Goal: Complete application form: Complete application form

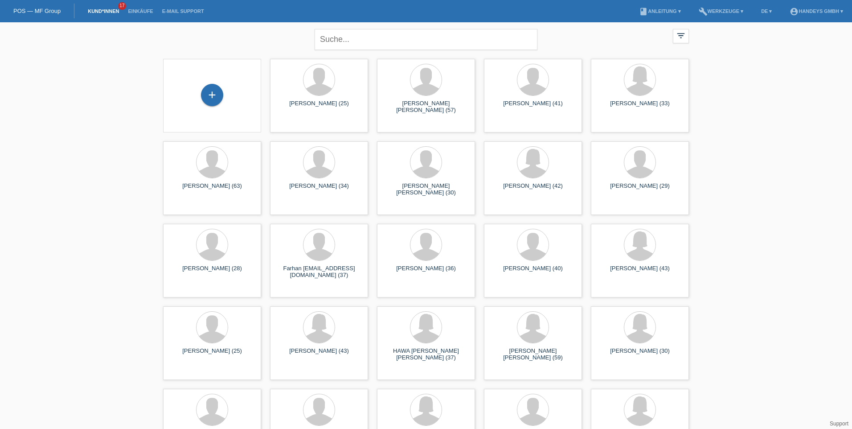
click at [424, 188] on div "Mohamed Abdi Hashi (30)" at bounding box center [426, 189] width 84 height 14
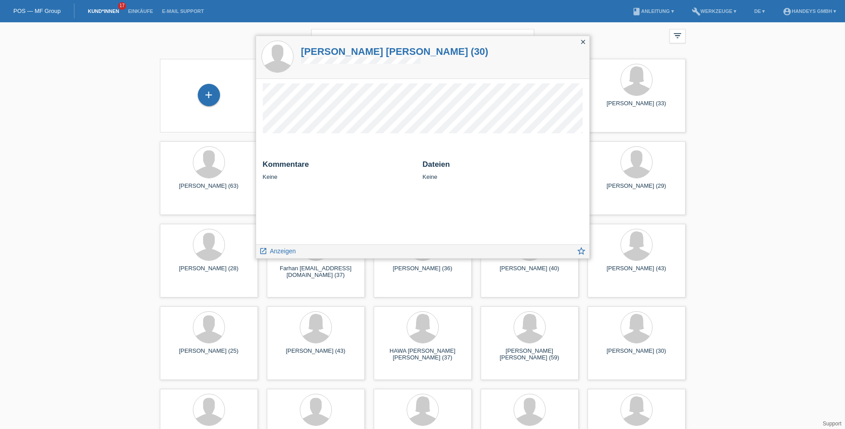
click at [580, 41] on icon "close" at bounding box center [583, 41] width 7 height 7
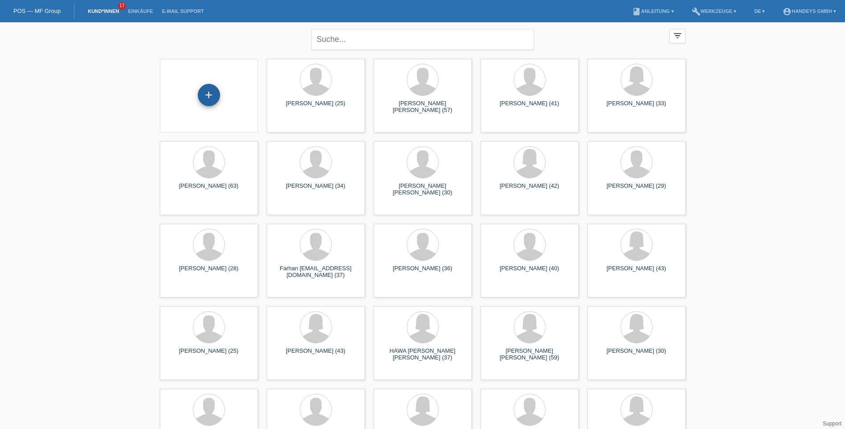
click at [213, 96] on div "+" at bounding box center [209, 95] width 22 height 22
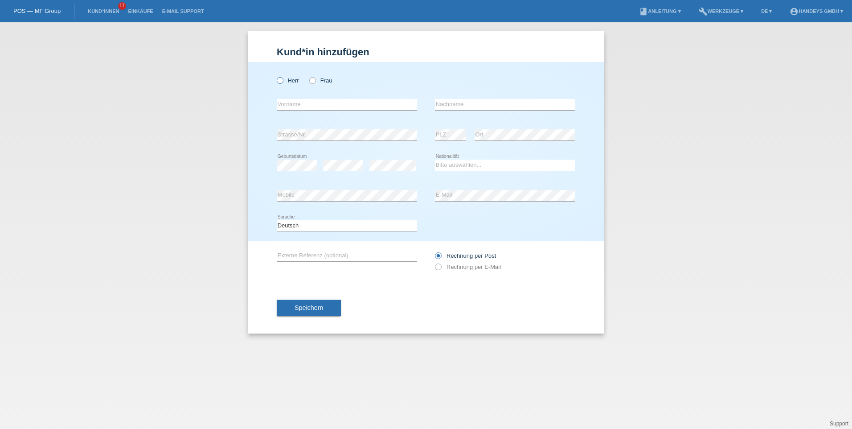
click at [275, 76] on icon at bounding box center [275, 76] width 0 height 0
click at [280, 80] on input "Herr" at bounding box center [280, 80] width 6 height 6
radio input "true"
click at [312, 107] on input "text" at bounding box center [347, 104] width 140 height 11
type input "dimitrios"
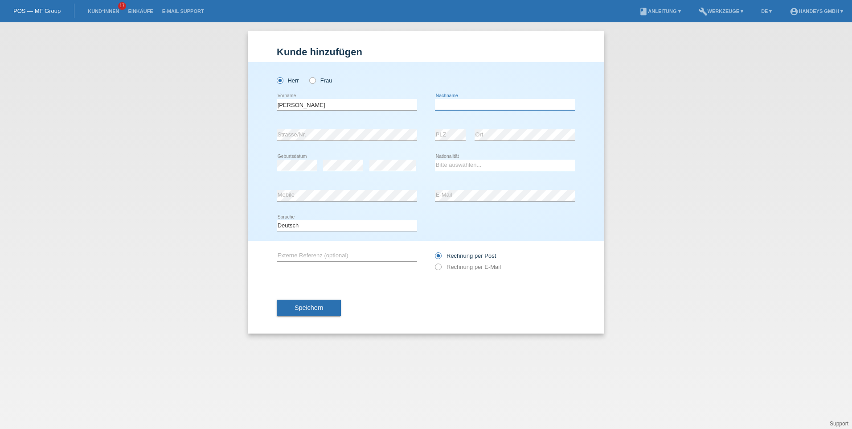
click at [474, 107] on input "text" at bounding box center [505, 104] width 140 height 11
type input "sarakoglou"
click at [459, 163] on select "Bitte auswählen... Schweiz Deutschland Liechtenstein Österreich ------------ Af…" at bounding box center [505, 165] width 140 height 11
select select "GD"
click at [435, 160] on select "Bitte auswählen... Schweiz Deutschland Liechtenstein Österreich ------------ Af…" at bounding box center [505, 165] width 140 height 11
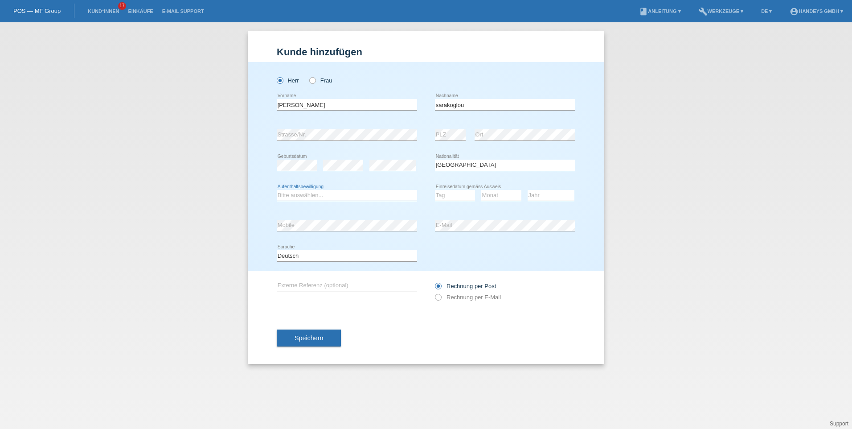
click at [342, 197] on select "Bitte auswählen... C B B - Flüchtlingsstatus Andere" at bounding box center [347, 195] width 140 height 11
select select "B"
click at [277, 190] on select "Bitte auswählen... C B B - Flüchtlingsstatus Andere" at bounding box center [347, 195] width 140 height 11
click at [465, 197] on select "Tag 01 02 03 04 05 06 07 08 09 10 11" at bounding box center [455, 195] width 40 height 11
select select "12"
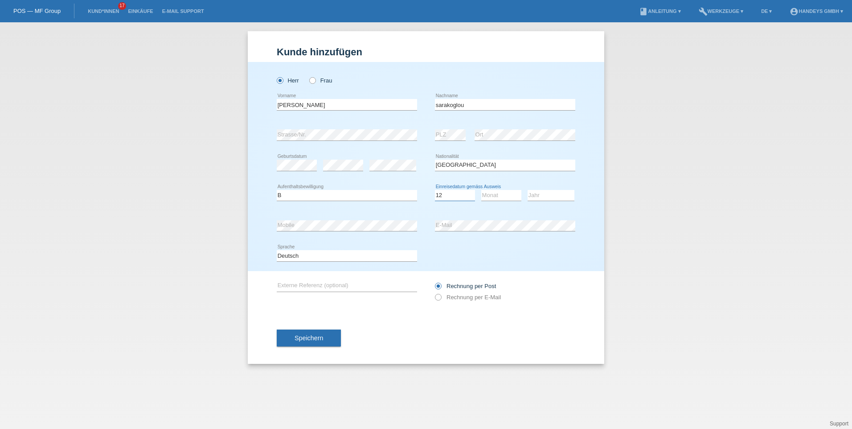
click at [435, 190] on select "Tag 01 02 03 04 05 06 07 08 09 10 11" at bounding box center [455, 195] width 40 height 11
click at [505, 195] on select "Monat 01 02 03 04 05 06 07 08 09 10 11" at bounding box center [501, 195] width 40 height 11
select select "08"
click at [481, 190] on select "Monat 01 02 03 04 05 06 07 08 09 10 11" at bounding box center [501, 195] width 40 height 11
click at [554, 195] on select "Jahr 2025 2024 2023 2022 2021 2020 2019 2018 2017 2016 2015 2014 2013 2012 2011…" at bounding box center [551, 195] width 47 height 11
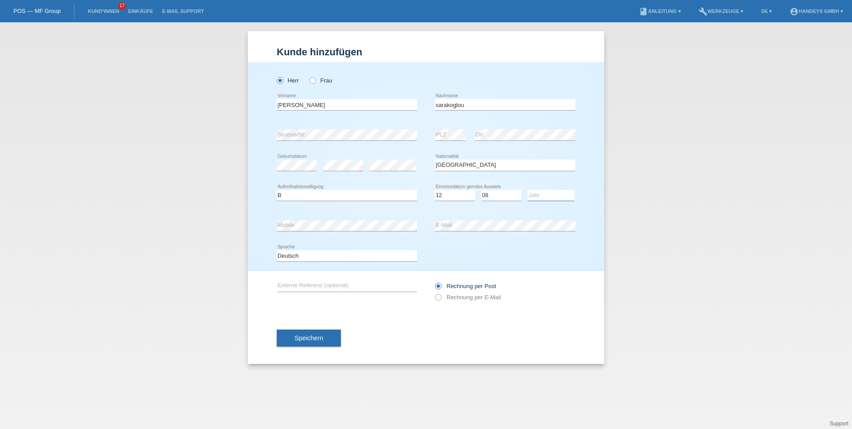
click at [546, 193] on select "Jahr 2025 2024 2023 2022 2021 2020 2019 2018 2017 2016 2015 2014 2013 2012 2011…" at bounding box center [551, 195] width 47 height 11
select select "2025"
click at [469, 191] on select "Tag 01 02 03 04 05 06 07 08 09 10 11" at bounding box center [455, 195] width 40 height 11
select select "13"
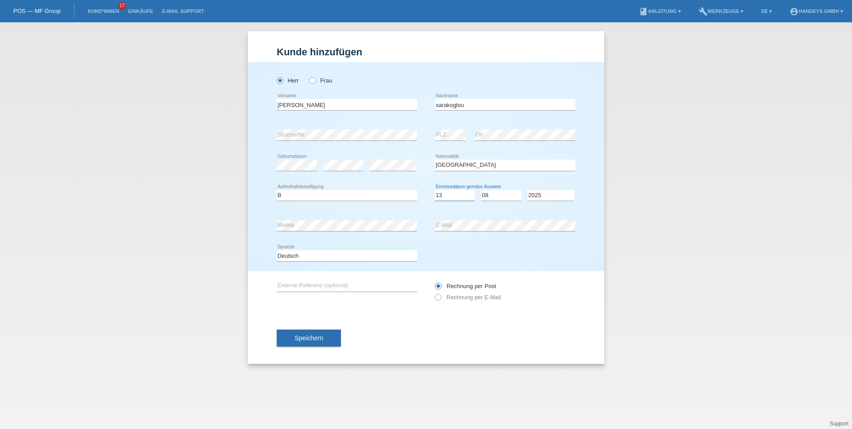
click at [435, 190] on select "Tag 01 02 03 04 05 06 07 08 09 10 11" at bounding box center [455, 195] width 40 height 11
click at [502, 193] on select "Monat 01 02 03 04 05 06 07 08 09 10 11" at bounding box center [501, 195] width 40 height 11
click at [546, 195] on select "Jahr 2025 2024 2023 2022 2021 2020 2019 2018 2017 2016 2015 2014 2013 2012 2011…" at bounding box center [551, 195] width 47 height 11
select select "2017"
click at [528, 190] on select "Jahr 2025 2024 2023 2022 2021 2020 2019 2018 2017 2016 2015 2014 2013 2012 2011…" at bounding box center [551, 195] width 47 height 11
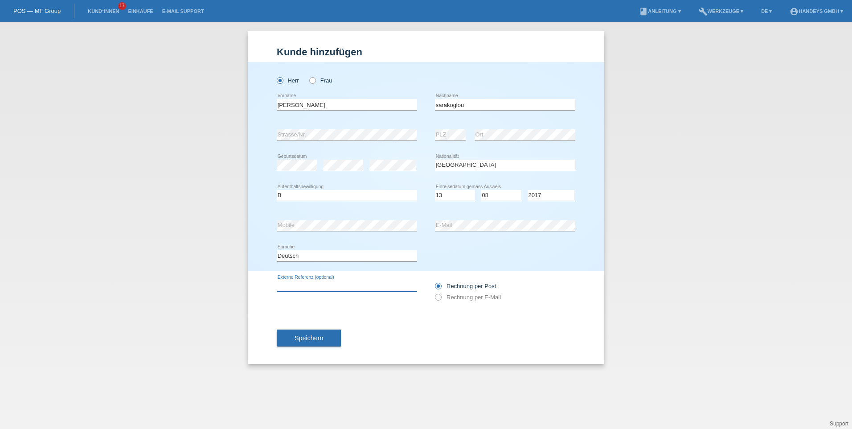
click at [330, 287] on input "text" at bounding box center [347, 285] width 140 height 11
type input "kumar"
click at [297, 337] on span "Speichern" at bounding box center [309, 337] width 29 height 7
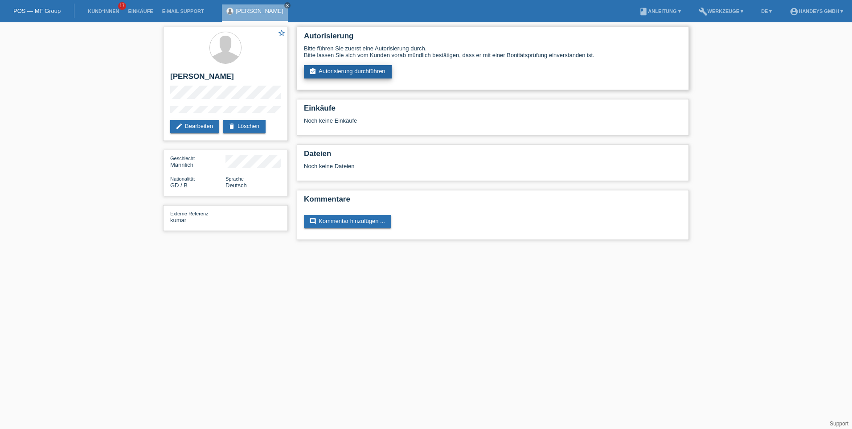
click at [345, 68] on link "assignment_turned_in Autorisierung durchführen" at bounding box center [348, 71] width 88 height 13
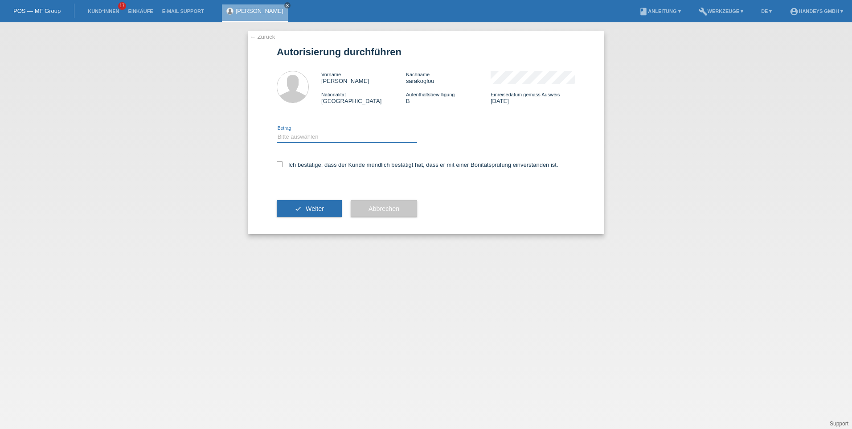
click at [312, 135] on select "Bitte auswählen CHF 1.00 - CHF 499.00 CHF 500.00 - CHF 1'999.00 CHF 2'000.00 - …" at bounding box center [347, 136] width 140 height 11
select select "3"
click at [277, 131] on select "Bitte auswählen CHF 1.00 - CHF 499.00 CHF 500.00 - CHF 1'999.00 CHF 2'000.00 - …" at bounding box center [347, 136] width 140 height 11
click at [282, 164] on icon at bounding box center [280, 164] width 6 height 6
click at [282, 164] on input "Ich bestätige, dass der Kunde mündlich bestätigt hat, dass er mit einer Bonität…" at bounding box center [280, 164] width 6 height 6
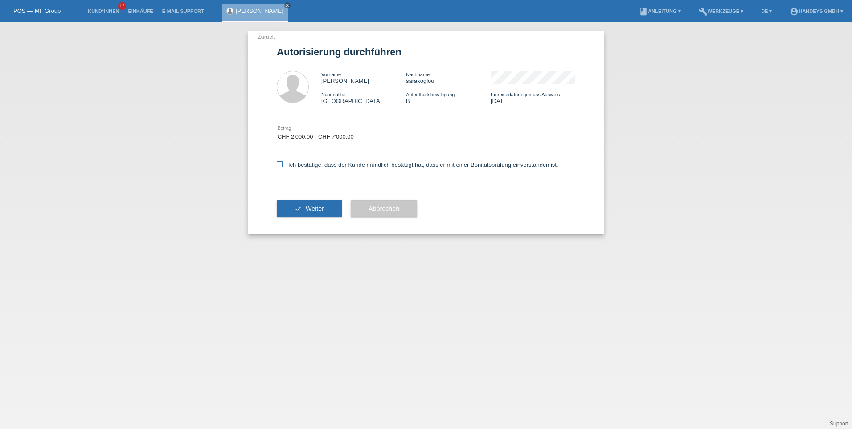
checkbox input "true"
click at [314, 209] on span "Weiter" at bounding box center [315, 208] width 18 height 7
